Goal: Task Accomplishment & Management: Complete application form

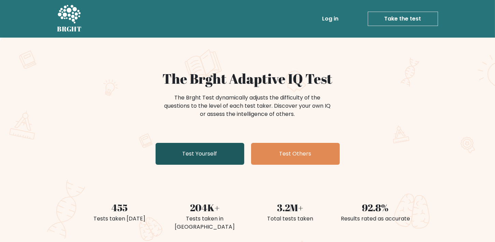
click at [194, 158] on link "Test Yourself" at bounding box center [200, 154] width 89 height 22
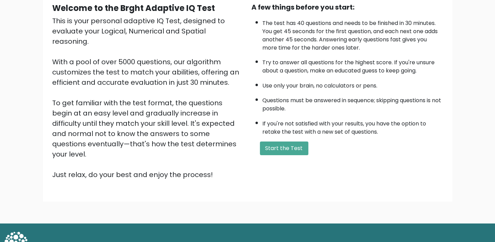
scroll to position [34, 0]
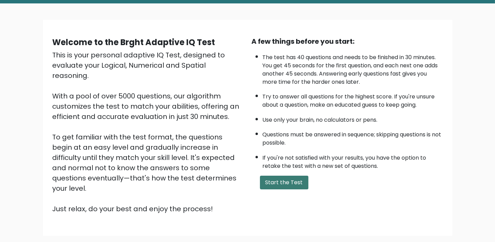
click at [271, 182] on button "Start the Test" at bounding box center [284, 182] width 48 height 14
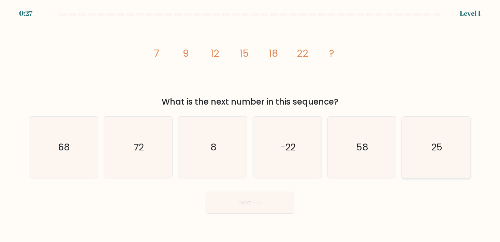
click at [450, 137] on icon "25" at bounding box center [436, 146] width 61 height 61
click at [250, 124] on input "f. 25" at bounding box center [250, 122] width 0 height 3
radio input "true"
click at [256, 205] on button "Next" at bounding box center [250, 202] width 89 height 22
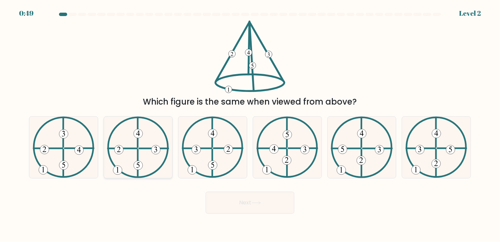
click at [136, 156] on icon at bounding box center [138, 146] width 62 height 61
click at [250, 124] on input "b." at bounding box center [250, 122] width 0 height 3
radio input "true"
click at [246, 205] on button "Next" at bounding box center [250, 202] width 89 height 22
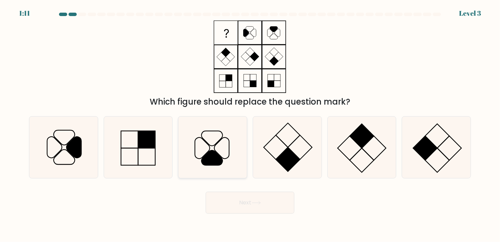
click at [219, 160] on icon at bounding box center [212, 157] width 21 height 15
click at [250, 124] on input "c." at bounding box center [250, 122] width 0 height 3
radio input "true"
click at [266, 201] on button "Next" at bounding box center [250, 202] width 89 height 22
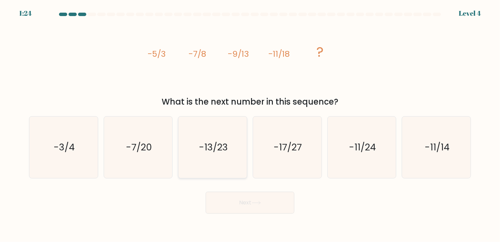
click at [232, 151] on icon "-13/23" at bounding box center [212, 146] width 61 height 61
click at [250, 124] on input "c. -13/23" at bounding box center [250, 122] width 0 height 3
radio input "true"
click at [270, 199] on button "Next" at bounding box center [250, 202] width 89 height 22
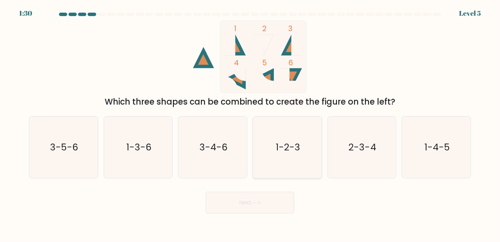
click at [278, 162] on icon "1-2-3" at bounding box center [287, 146] width 61 height 61
click at [250, 124] on input "d. 1-2-3" at bounding box center [250, 122] width 0 height 3
radio input "true"
click at [276, 210] on button "Next" at bounding box center [250, 202] width 89 height 22
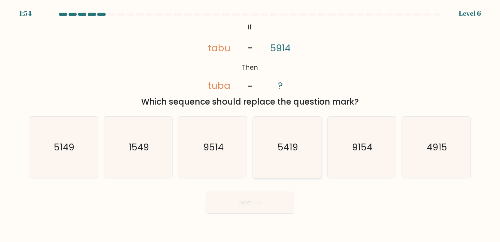
click at [295, 144] on text "5419" at bounding box center [288, 147] width 20 height 13
click at [250, 124] on input "d. 5419" at bounding box center [250, 122] width 0 height 3
radio input "true"
click at [274, 200] on button "Next" at bounding box center [250, 202] width 89 height 22
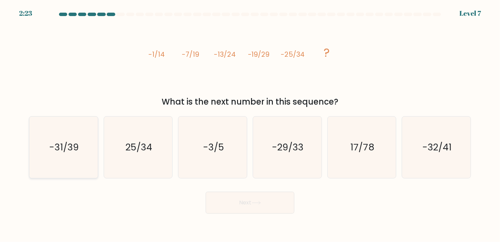
click at [77, 155] on icon "-31/39" at bounding box center [63, 146] width 61 height 61
click at [250, 124] on input "a. -31/39" at bounding box center [250, 122] width 0 height 3
radio input "true"
click at [261, 209] on button "Next" at bounding box center [250, 202] width 89 height 22
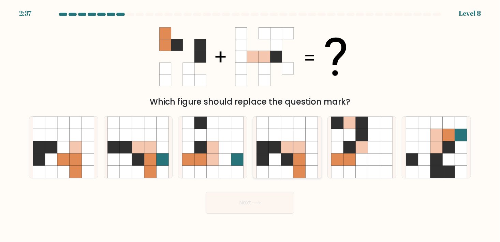
click at [286, 150] on icon at bounding box center [287, 147] width 12 height 12
click at [250, 124] on input "d." at bounding box center [250, 122] width 0 height 3
radio input "true"
click at [269, 203] on button "Next" at bounding box center [250, 202] width 89 height 22
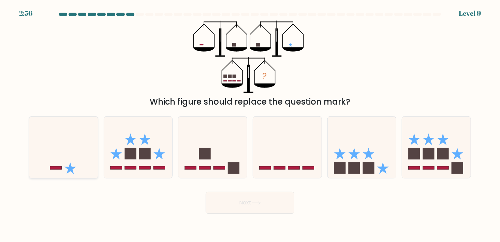
click at [55, 142] on icon at bounding box center [63, 147] width 69 height 57
click at [250, 124] on input "a." at bounding box center [250, 122] width 0 height 3
radio input "true"
click at [226, 201] on button "Next" at bounding box center [250, 202] width 89 height 22
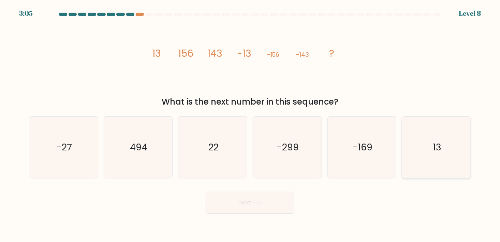
click at [430, 153] on icon "13" at bounding box center [436, 146] width 61 height 61
click at [250, 124] on input "f. 13" at bounding box center [250, 122] width 0 height 3
radio input "true"
click at [261, 213] on div "Next" at bounding box center [250, 199] width 450 height 27
click at [263, 203] on button "Next" at bounding box center [250, 202] width 89 height 22
